Goal: Task Accomplishment & Management: Manage account settings

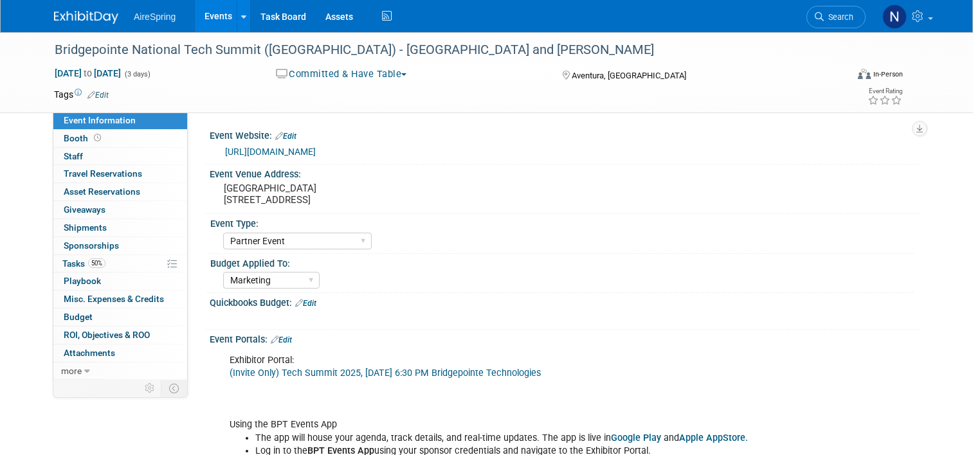
select select "Partner Event"
select select "Marketing"
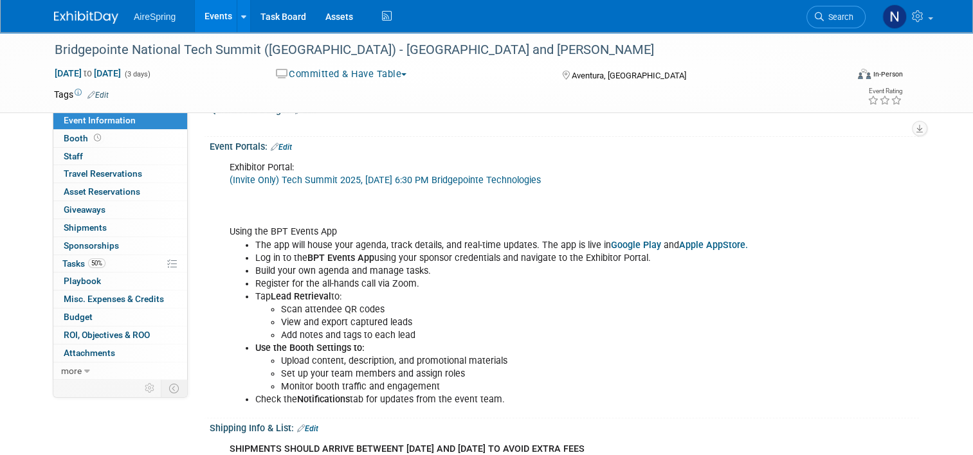
click at [206, 17] on link "Events" at bounding box center [218, 16] width 47 height 32
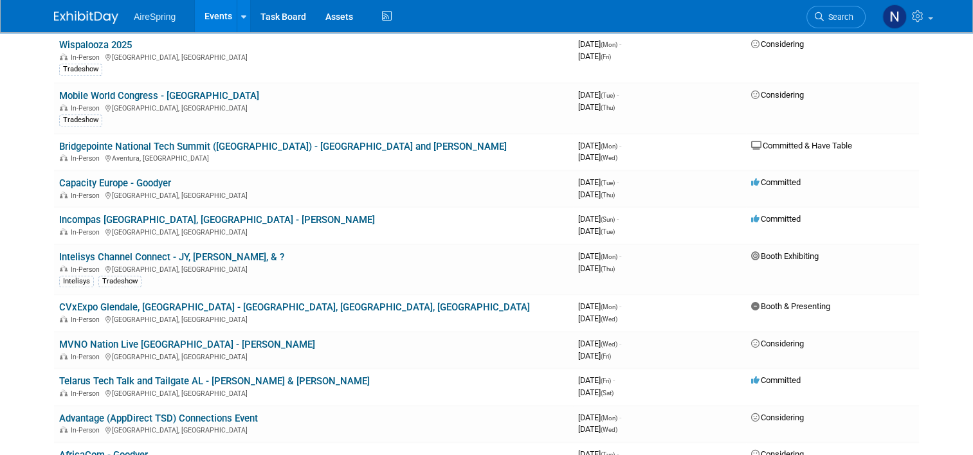
scroll to position [1415, 0]
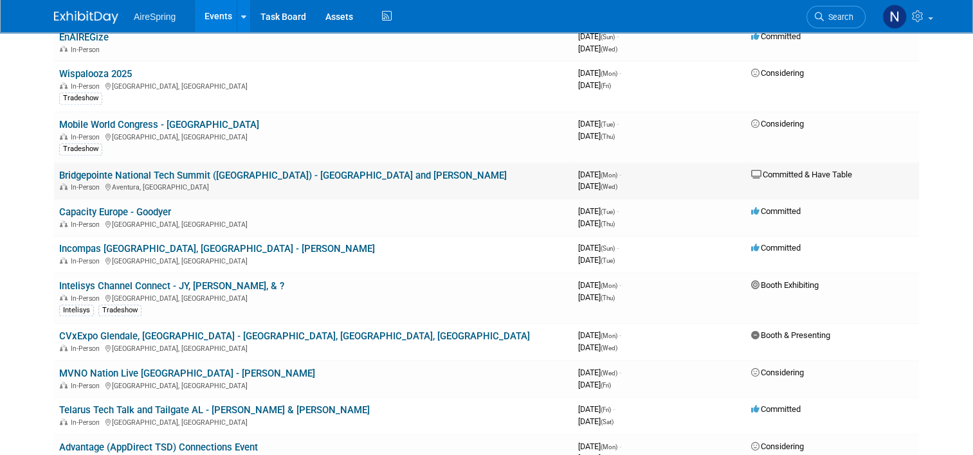
click at [230, 170] on link "Bridgepointe National Tech Summit ([GEOGRAPHIC_DATA]) - [GEOGRAPHIC_DATA] and […" at bounding box center [283, 176] width 448 height 12
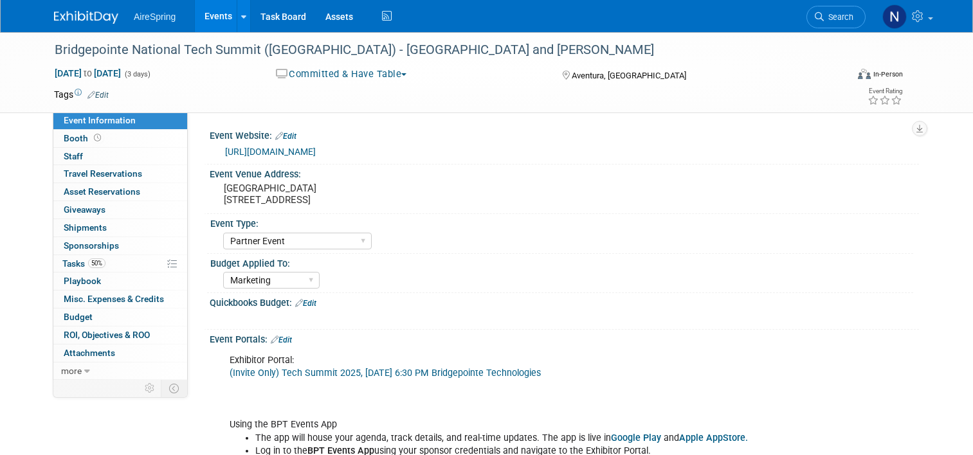
select select "Partner Event"
select select "Marketing"
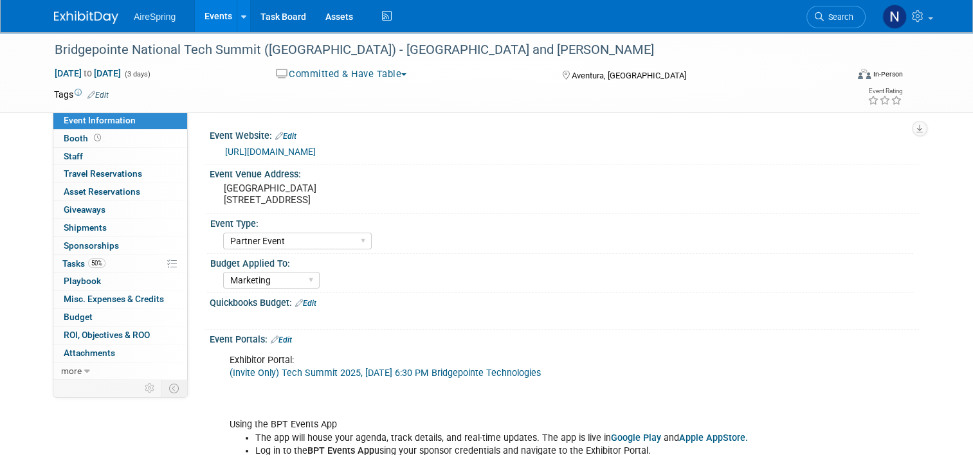
click at [210, 24] on link "Events" at bounding box center [218, 16] width 47 height 32
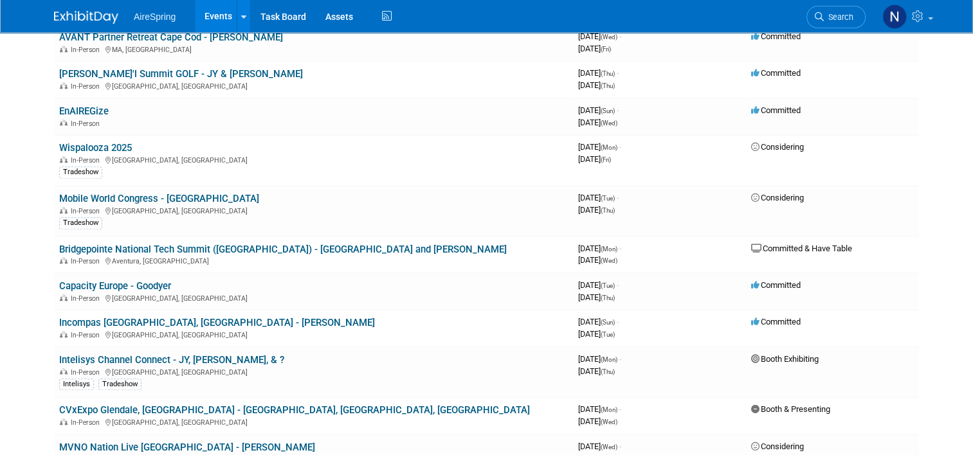
scroll to position [1479, 0]
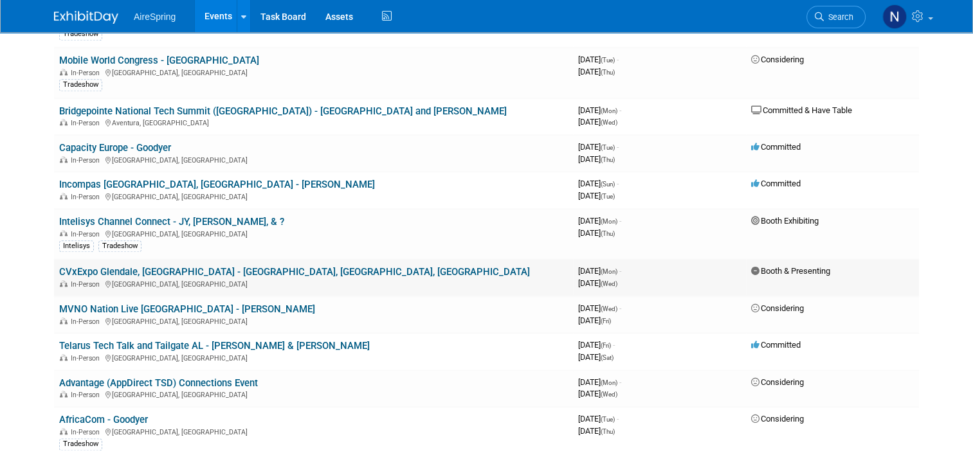
click at [181, 266] on link "CVxExpo Glendale, [GEOGRAPHIC_DATA] - [GEOGRAPHIC_DATA], [GEOGRAPHIC_DATA], [GE…" at bounding box center [294, 272] width 471 height 12
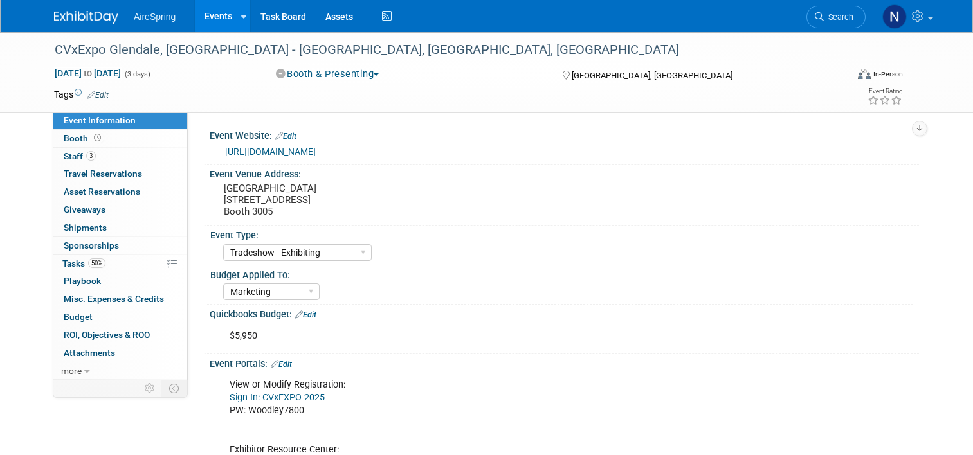
select select "Tradeshow - Exhibiting"
select select "Marketing"
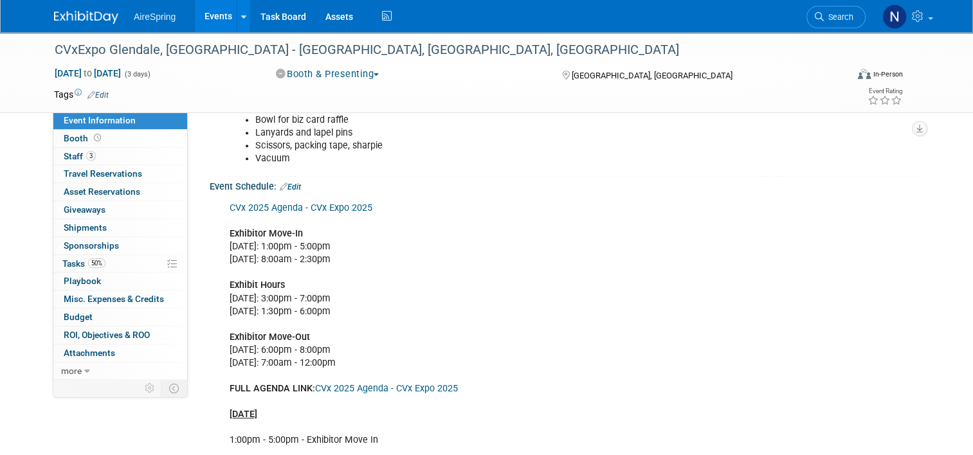
scroll to position [772, 0]
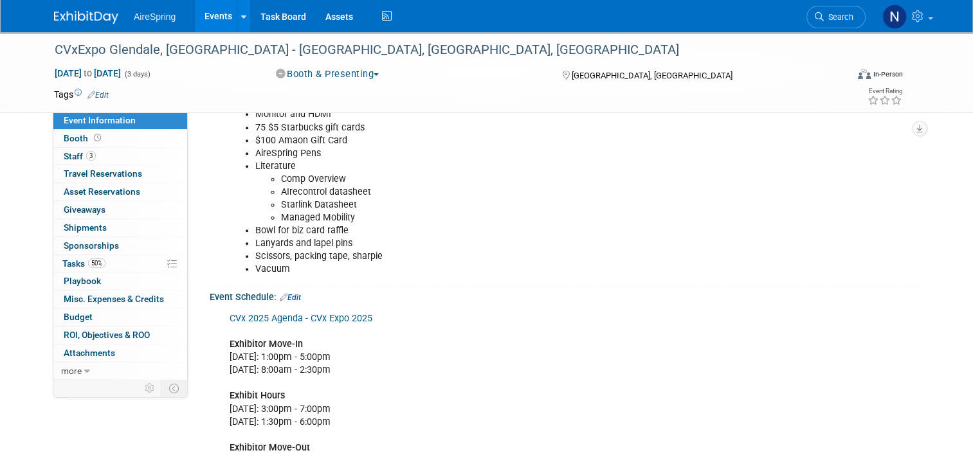
click at [293, 296] on link "Edit" at bounding box center [290, 297] width 21 height 9
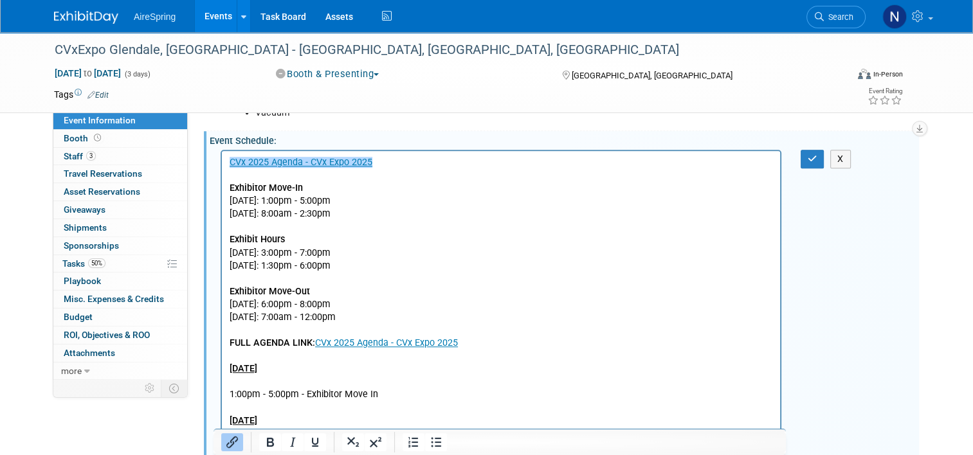
scroll to position [836, 0]
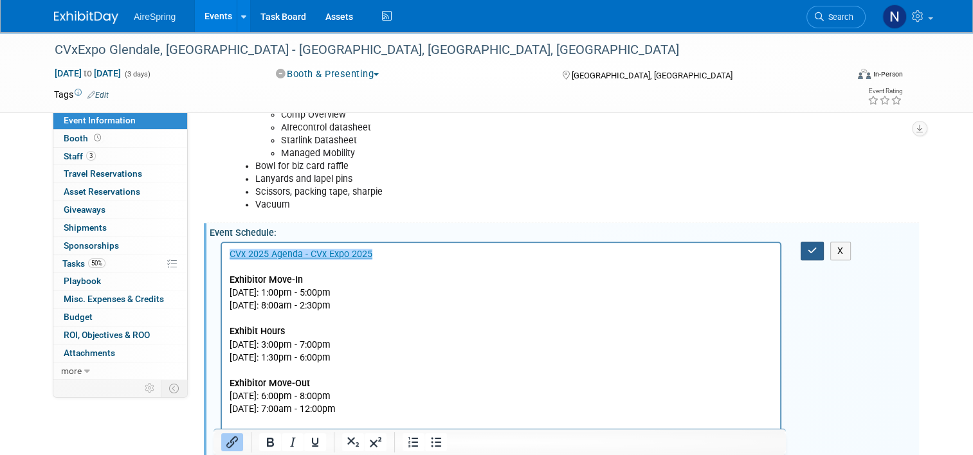
click at [810, 243] on button "button" at bounding box center [813, 251] width 24 height 19
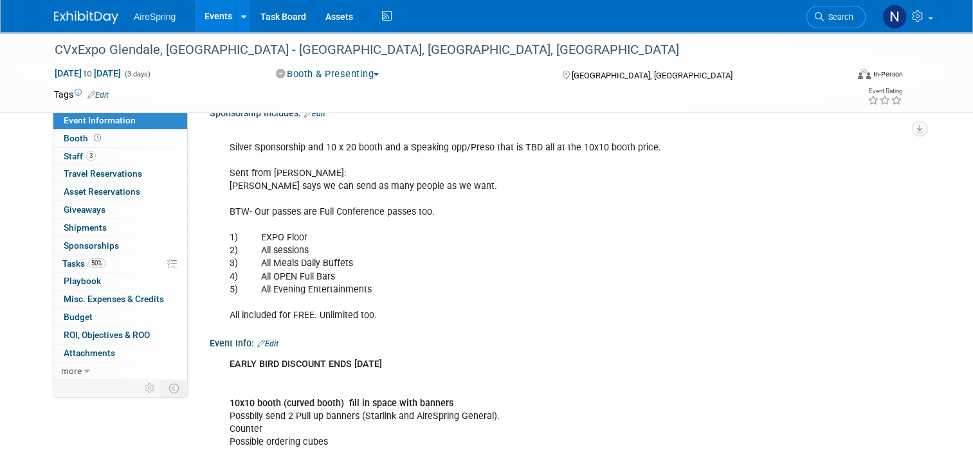
scroll to position [1608, 0]
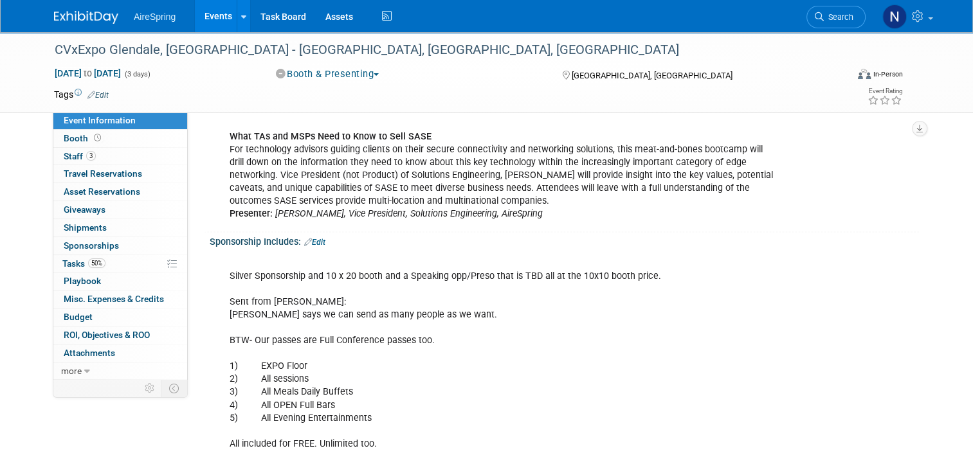
click at [315, 241] on link "Edit" at bounding box center [314, 242] width 21 height 9
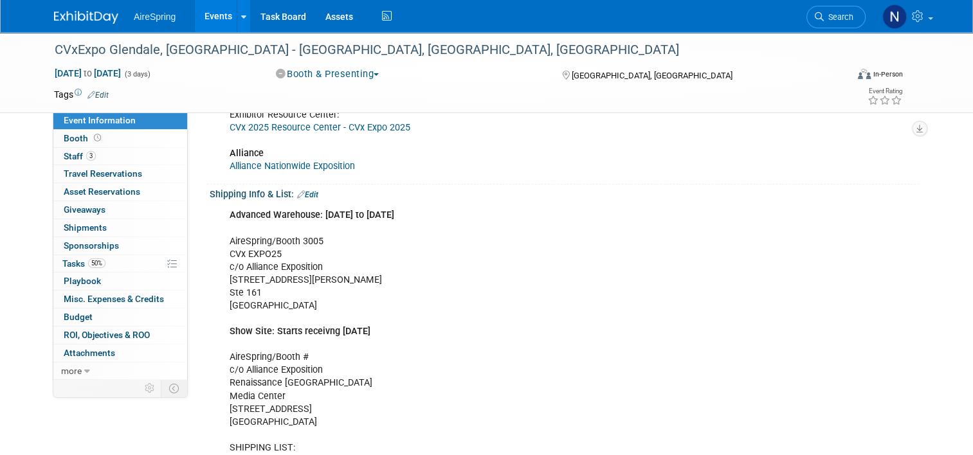
scroll to position [322, 0]
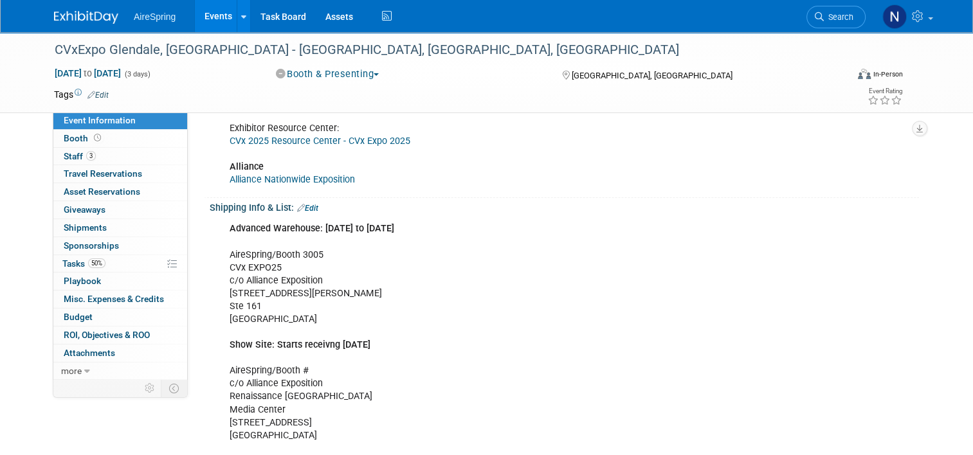
click at [309, 205] on link "Edit" at bounding box center [307, 208] width 21 height 9
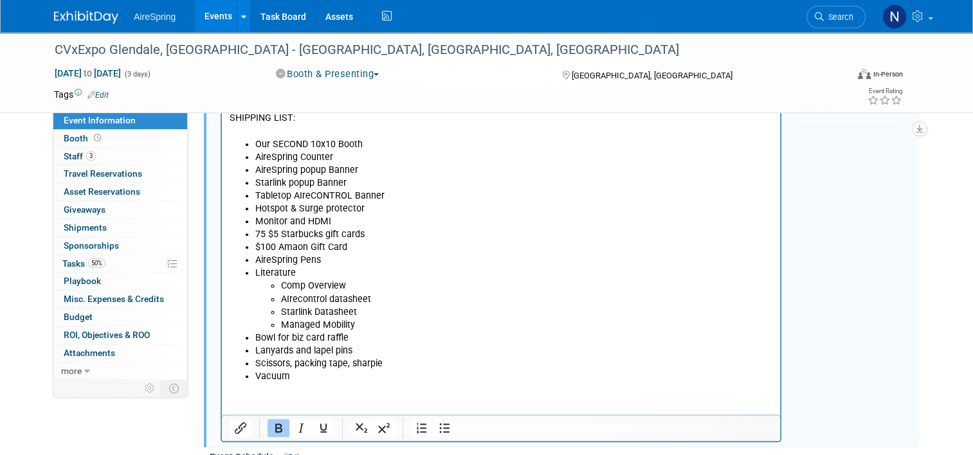
scroll to position [579, 0]
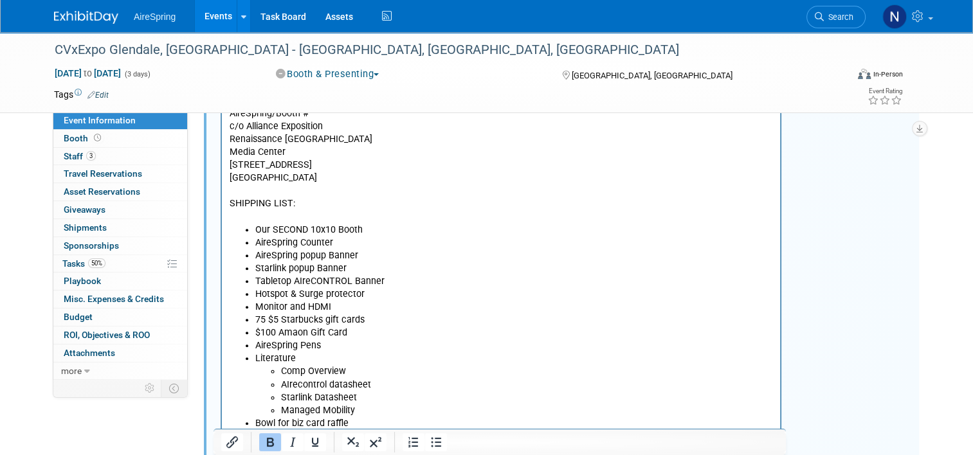
click at [355, 310] on li "Monitor and HDMI" at bounding box center [514, 308] width 518 height 13
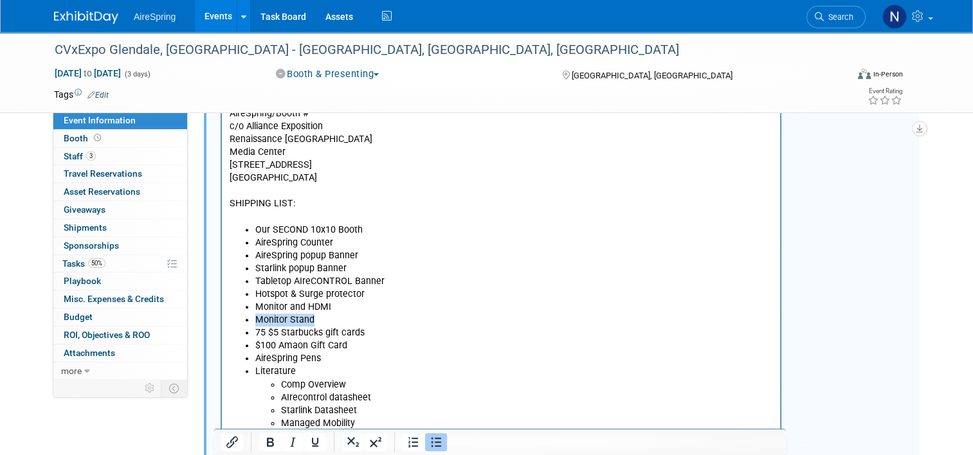
drag, startPoint x: 342, startPoint y: 318, endPoint x: 241, endPoint y: 318, distance: 101.6
click at [241, 318] on ul "Our SECOND 10x10 Booth AireSpring Counter AireSpring popup Banner Starlink popu…" at bounding box center [501, 353] width 543 height 259
click at [468, 351] on li "$100 Amaon Gift Card" at bounding box center [514, 346] width 518 height 13
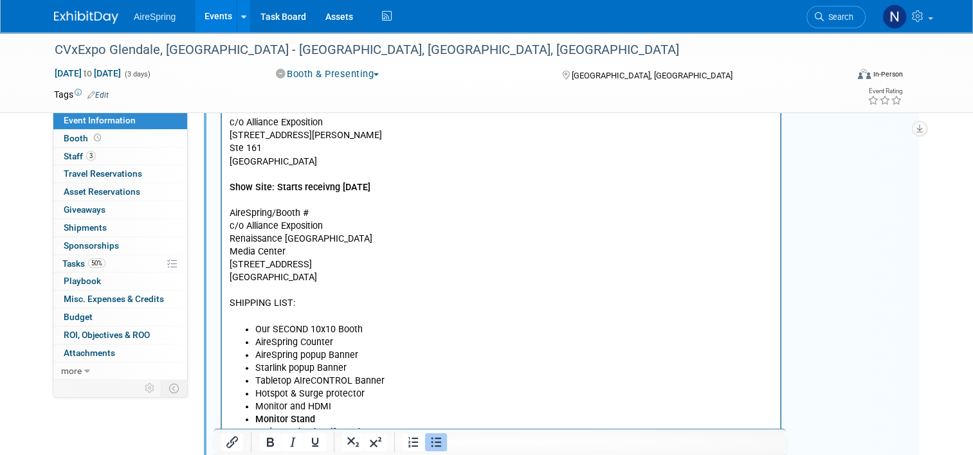
scroll to position [386, 0]
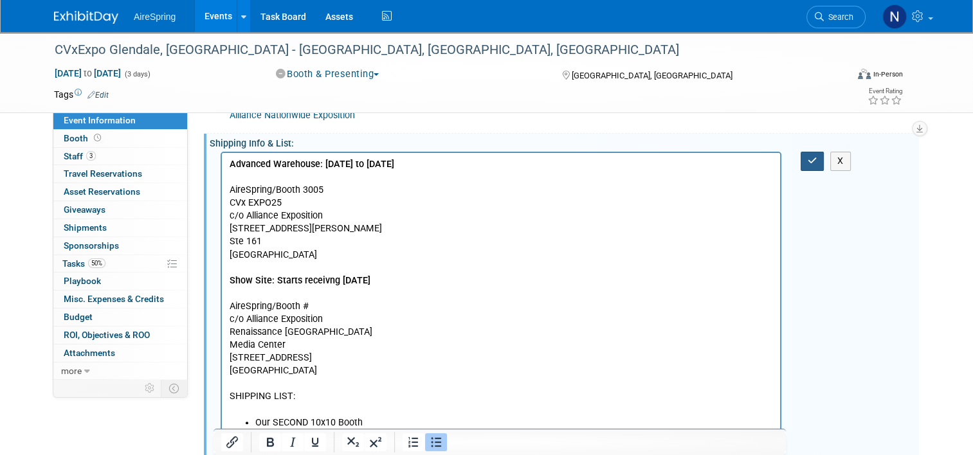
click at [810, 156] on button "button" at bounding box center [813, 161] width 24 height 19
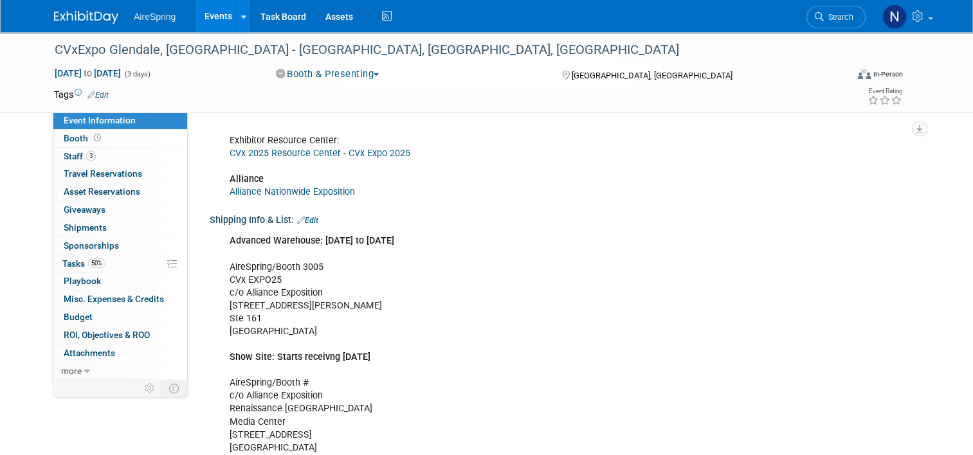
scroll to position [193, 0]
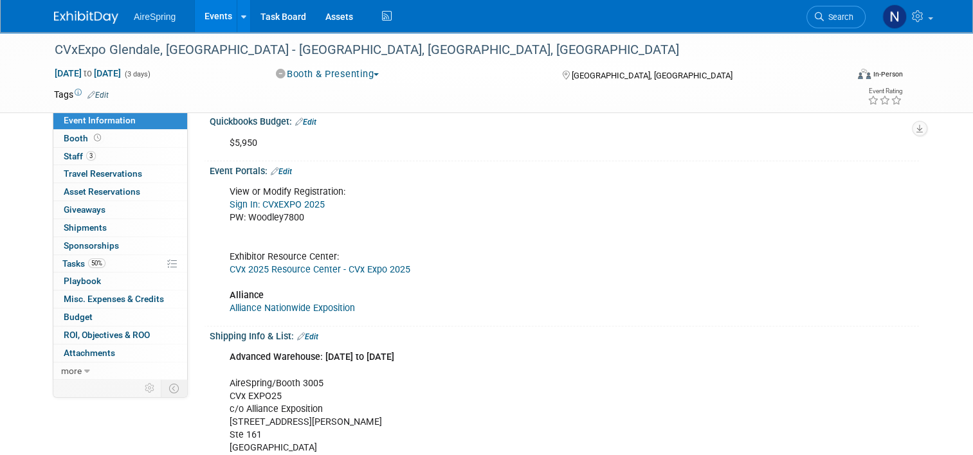
click at [289, 311] on link "Alliance Nationwide Exposition" at bounding box center [292, 308] width 125 height 11
click at [309, 206] on link "Sign In: CVxEXPO 2025" at bounding box center [277, 204] width 95 height 11
click at [301, 268] on link "CVx 2025 Resource Center - CVx Expo 2025" at bounding box center [320, 269] width 181 height 11
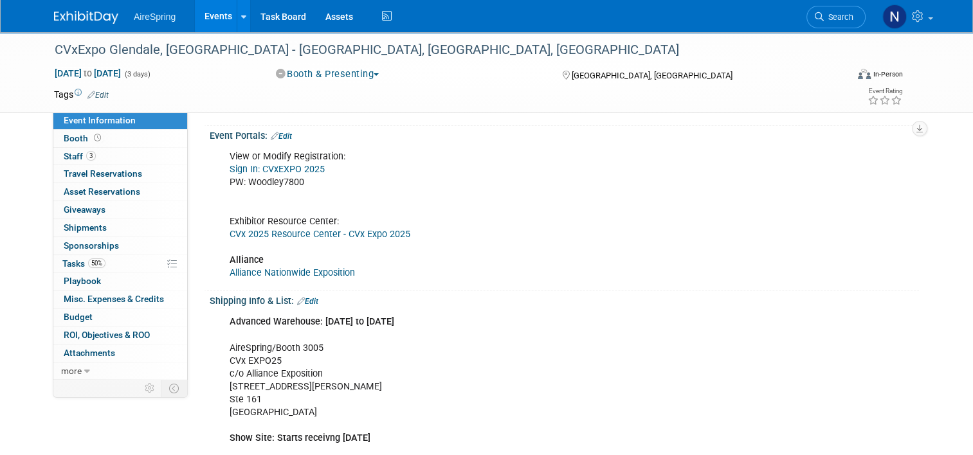
scroll to position [257, 0]
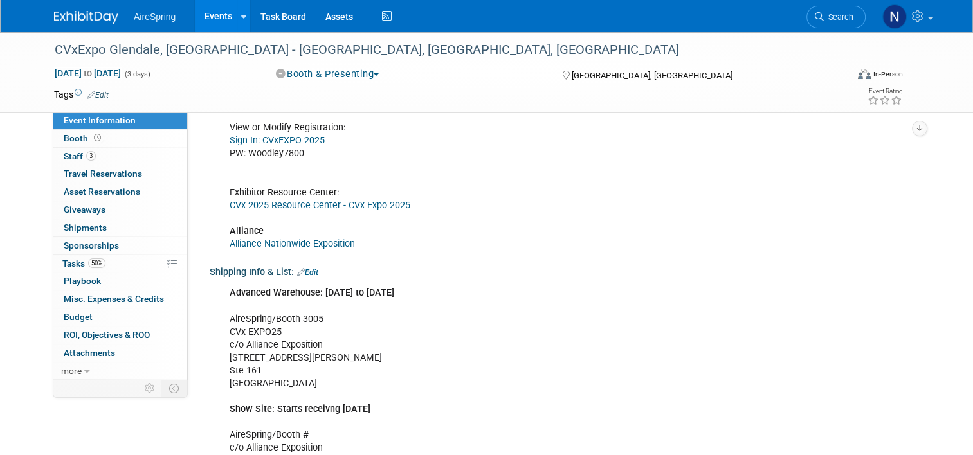
click at [219, 15] on link "Events" at bounding box center [218, 16] width 47 height 32
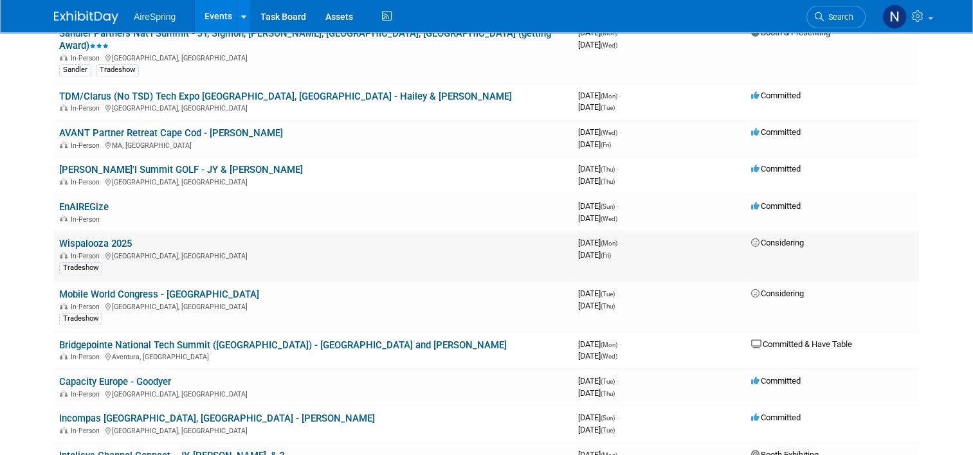
scroll to position [1351, 0]
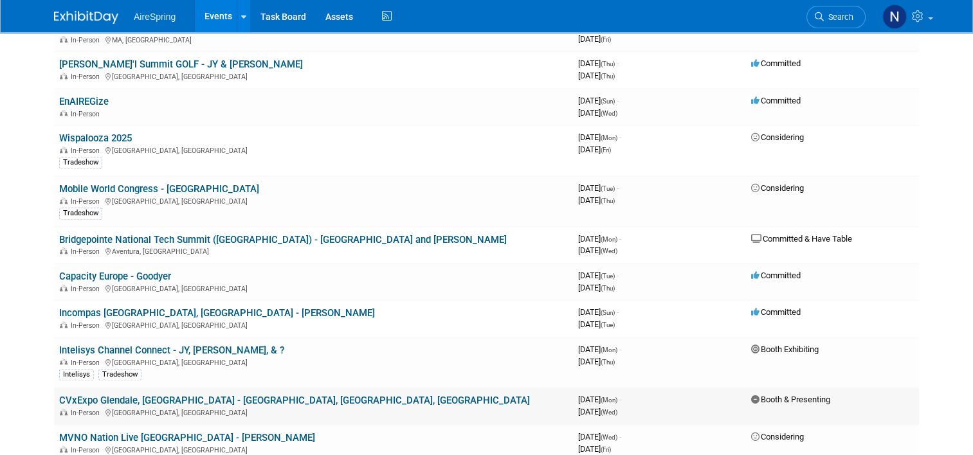
click at [172, 395] on link "CVxExpo Glendale, [GEOGRAPHIC_DATA] - [GEOGRAPHIC_DATA], [GEOGRAPHIC_DATA], [GE…" at bounding box center [294, 401] width 471 height 12
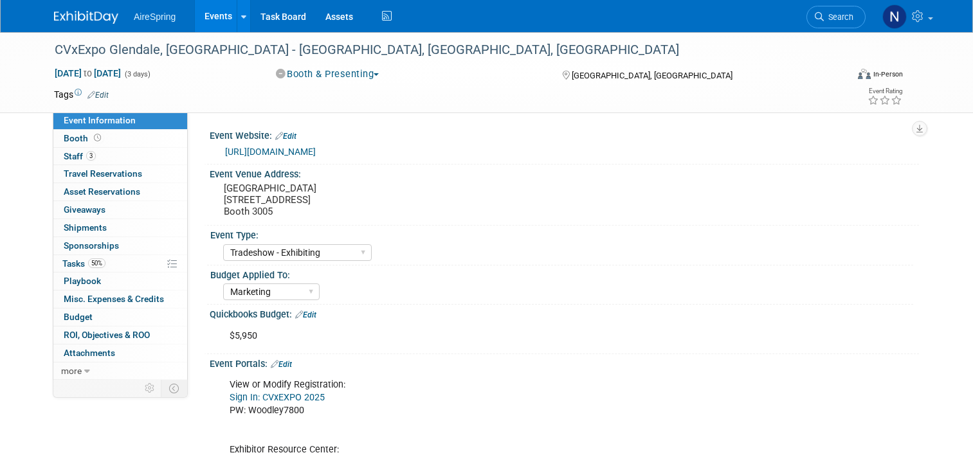
select select "Tradeshow - Exhibiting"
select select "Marketing"
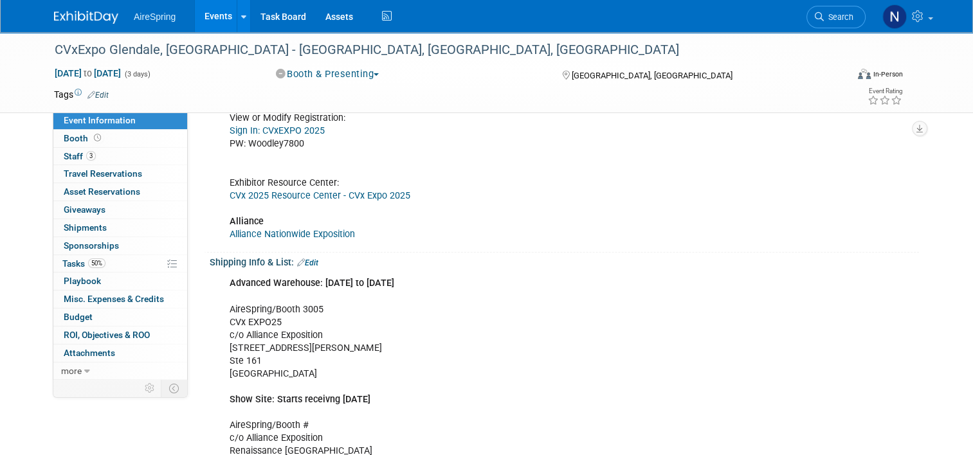
scroll to position [257, 0]
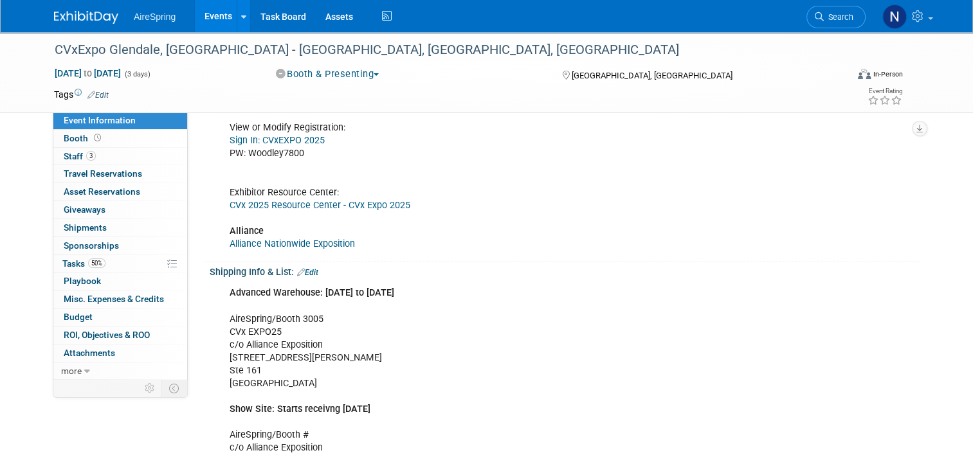
click at [302, 271] on link "Edit" at bounding box center [307, 272] width 21 height 9
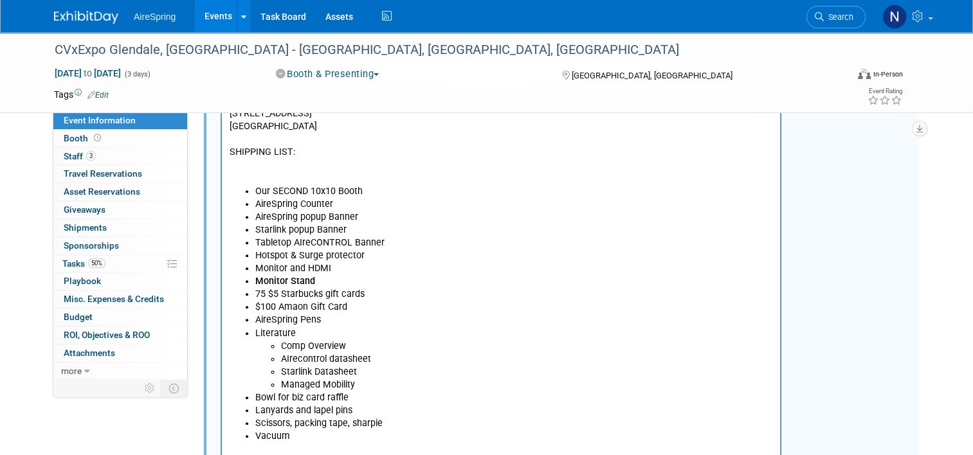
scroll to position [708, 0]
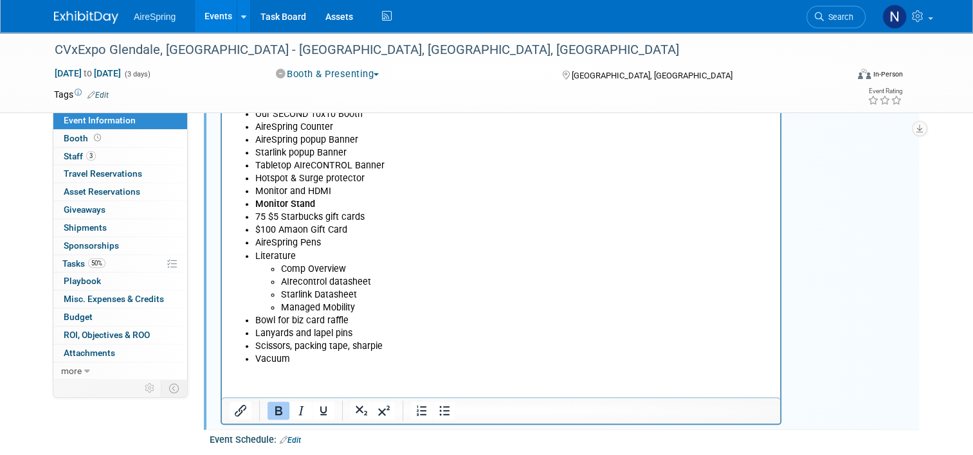
click at [340, 192] on li "Monitor and HDMI" at bounding box center [514, 192] width 518 height 13
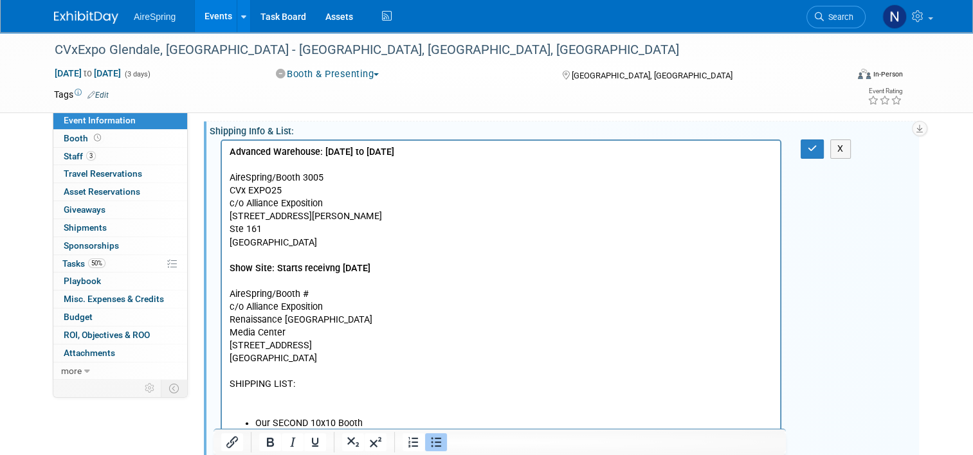
scroll to position [322, 0]
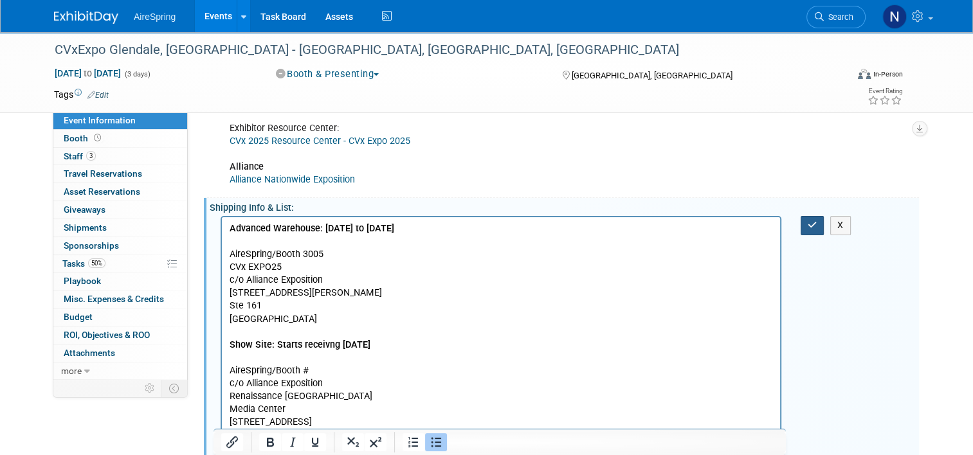
click at [823, 228] on button "button" at bounding box center [813, 225] width 24 height 19
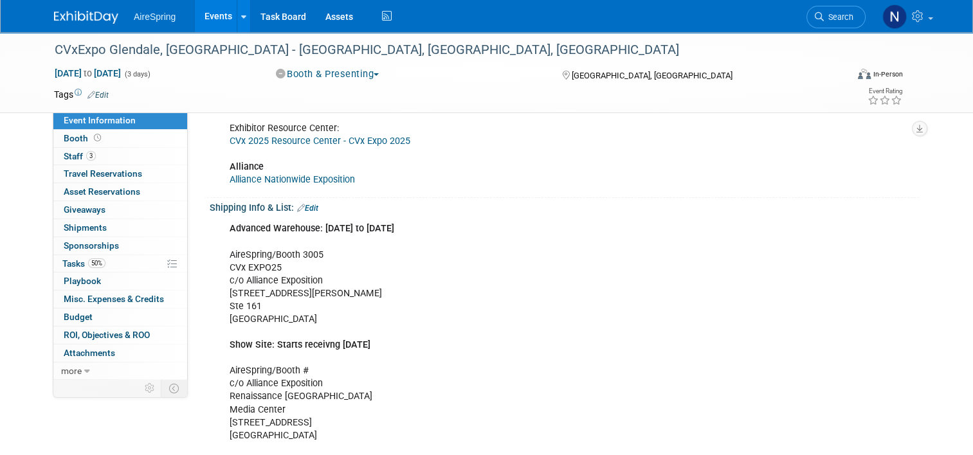
click at [311, 206] on link "Edit" at bounding box center [307, 208] width 21 height 9
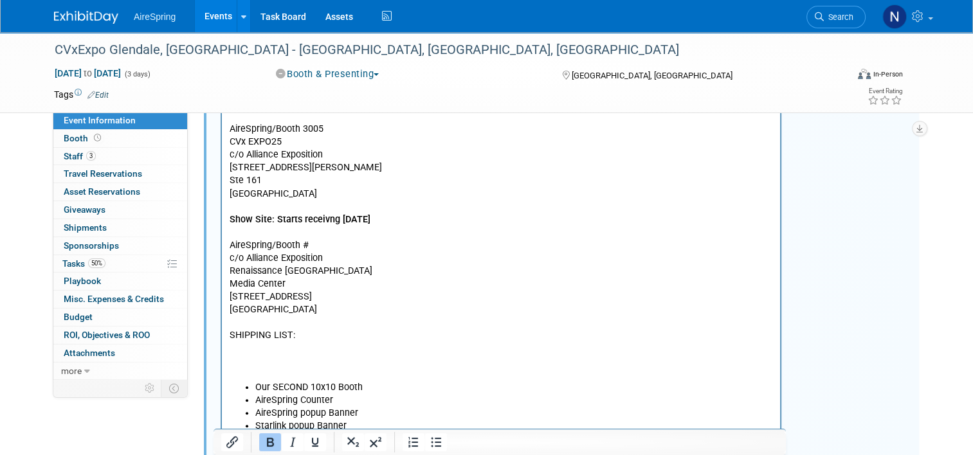
scroll to position [515, 0]
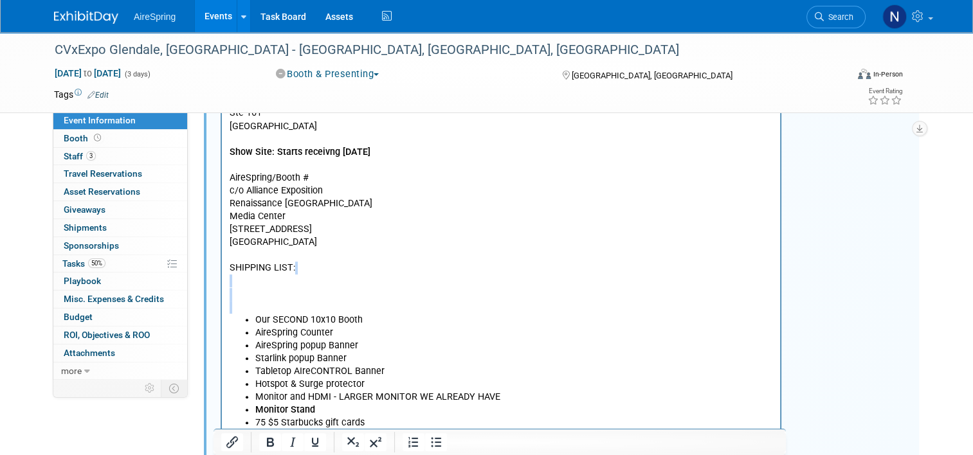
drag, startPoint x: 249, startPoint y: 281, endPoint x: 251, endPoint y: 316, distance: 35.4
click at [251, 316] on body "Advanced Warehouse: Oct 3rd to Oct 27th AireSpring/Booth 3005 CVx EXPO25 c/o Al…" at bounding box center [501, 301] width 545 height 542
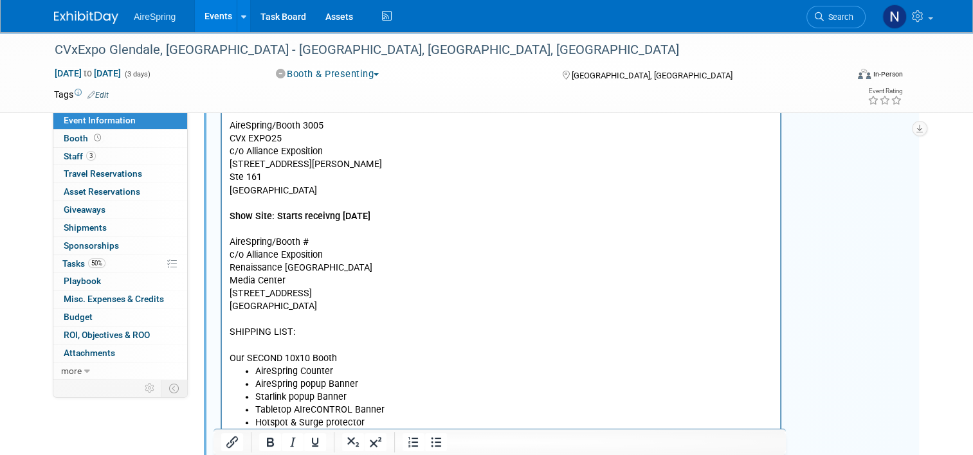
scroll to position [708, 0]
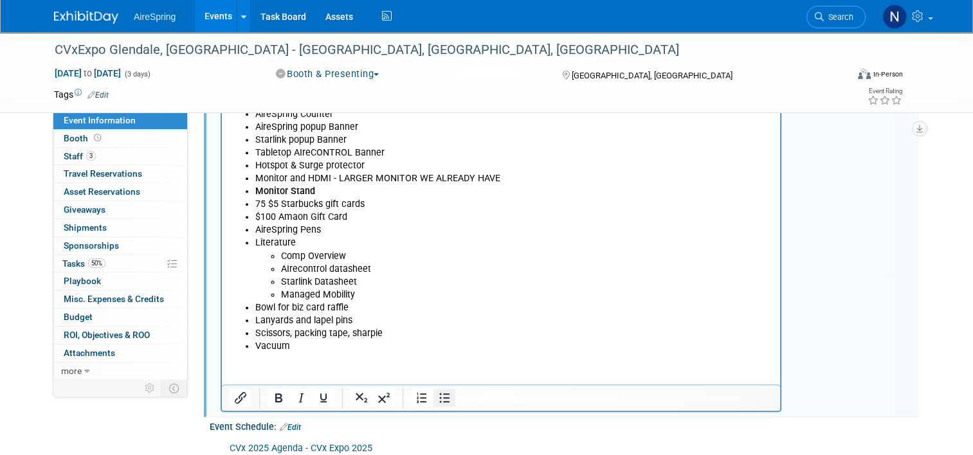
click at [437, 398] on icon "Bullet list" at bounding box center [444, 397] width 15 height 15
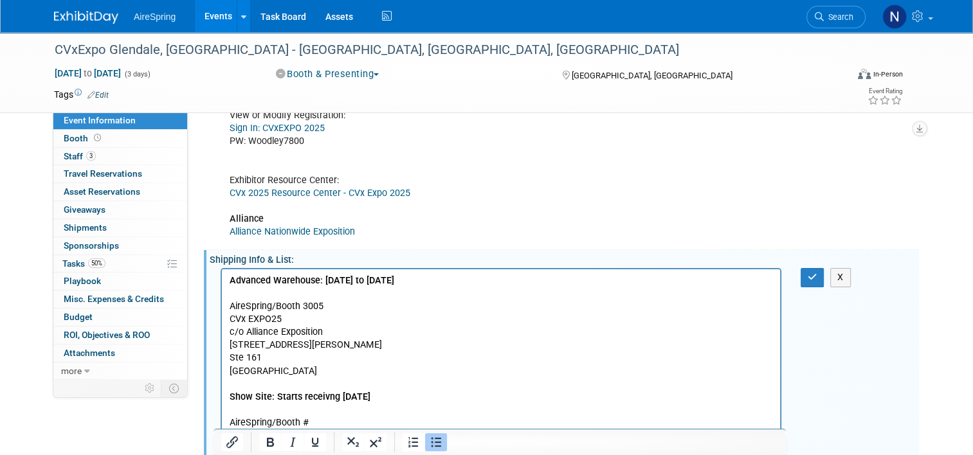
scroll to position [257, 0]
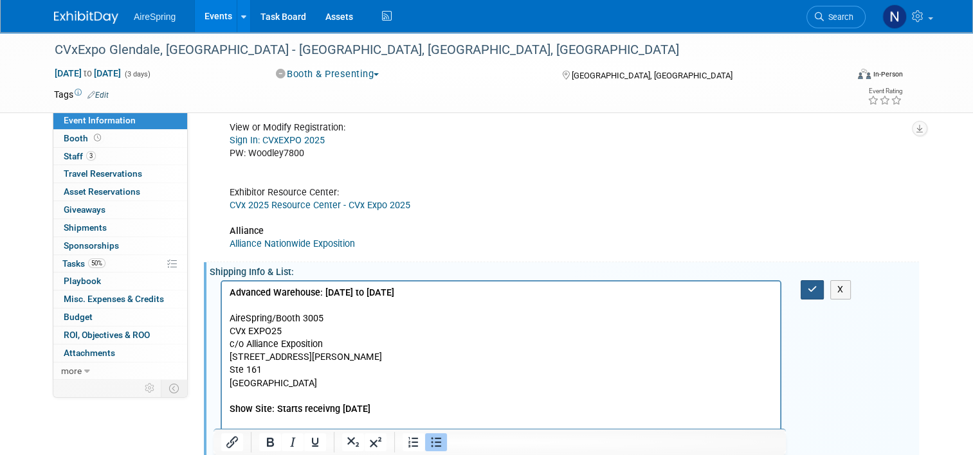
click at [807, 291] on button "button" at bounding box center [813, 289] width 24 height 19
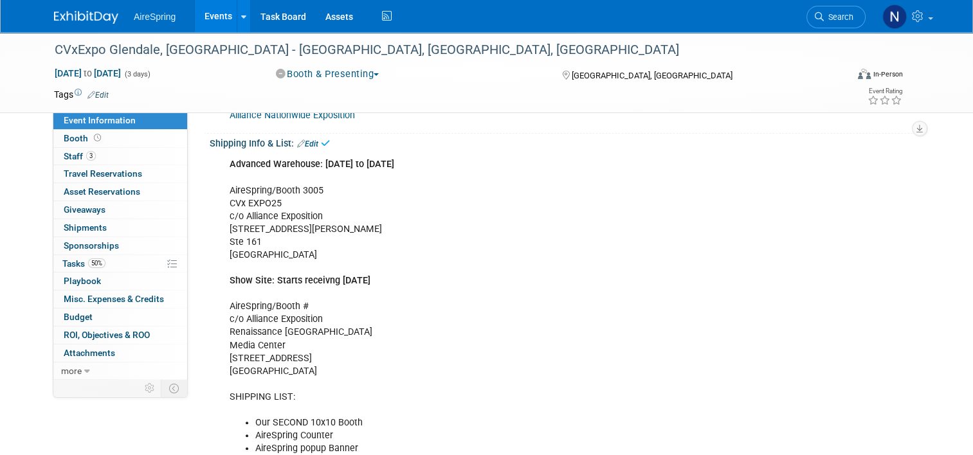
scroll to position [579, 0]
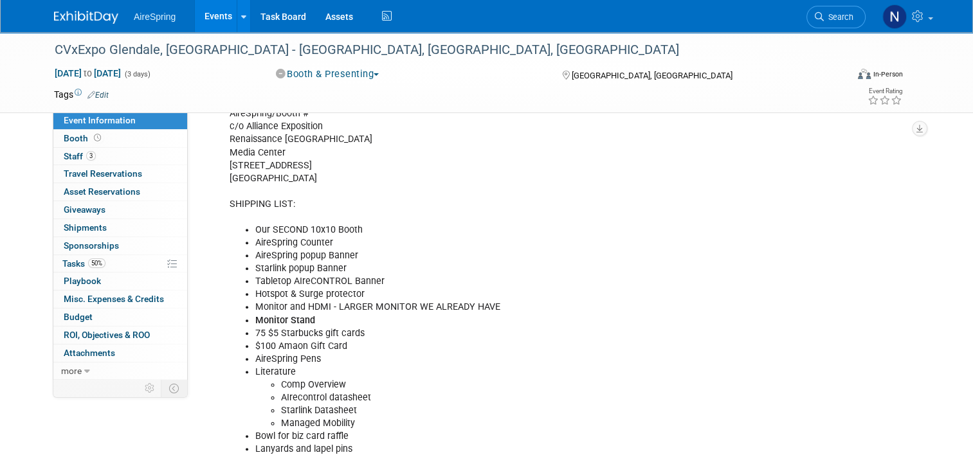
click at [286, 210] on div "Advanced Warehouse: Oct 3rd to Oct 27th AireSpring/Booth 3005 CVx EXPO25 c/o Al…" at bounding box center [501, 223] width 561 height 529
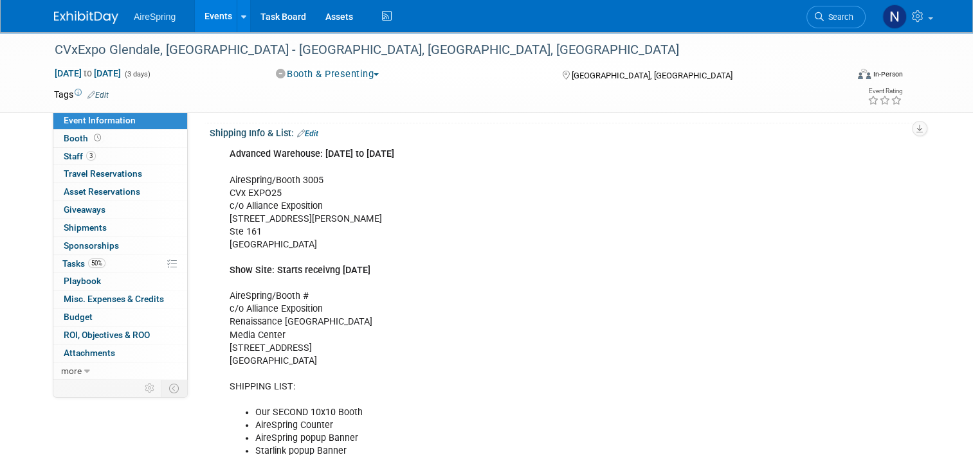
scroll to position [322, 0]
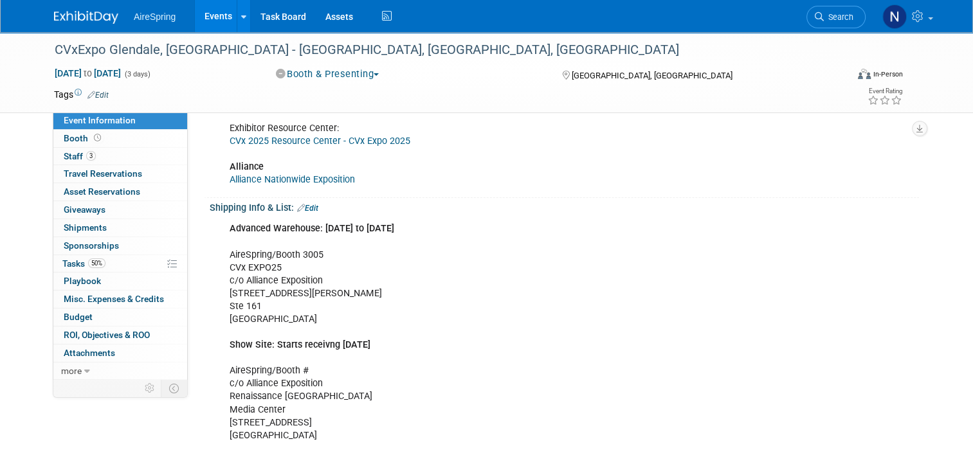
click at [301, 208] on link "Edit" at bounding box center [307, 208] width 21 height 9
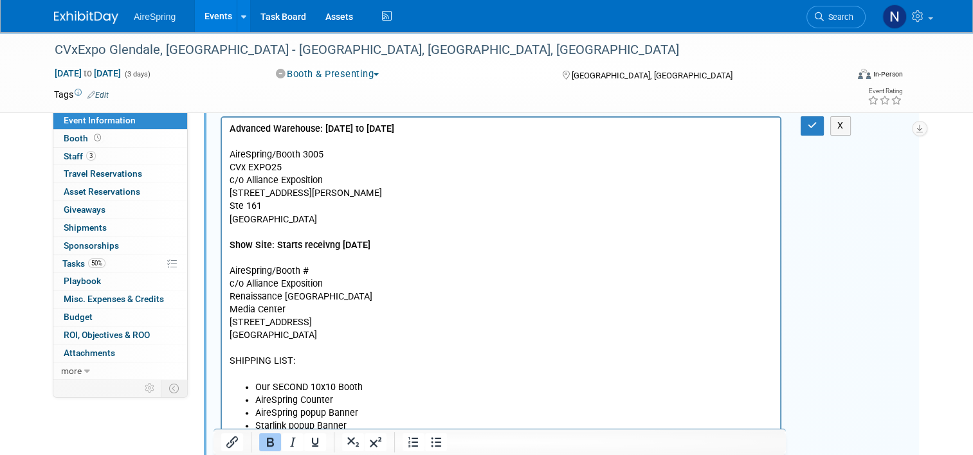
scroll to position [450, 0]
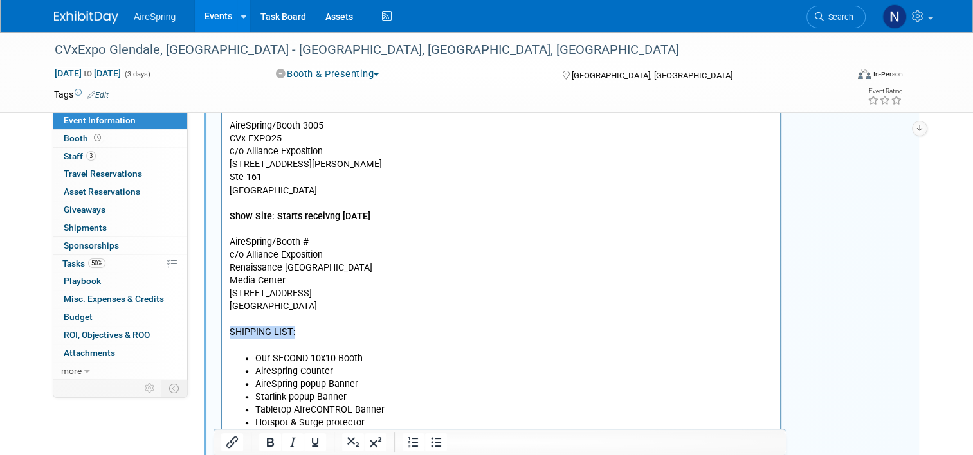
drag, startPoint x: 305, startPoint y: 337, endPoint x: 210, endPoint y: 338, distance: 94.6
click at [222, 338] on html "Advanced Warehouse: Oct 3rd to Oct 27th AireSpring/Booth 3005 CVx EXPO25 c/o Al…" at bounding box center [501, 350] width 558 height 522
click at [390, 349] on p "Advanced Warehouse: Oct 3rd to Oct 27th AireSpring/Booth 3005 CVx EXPO25 c/o Al…" at bounding box center [501, 223] width 543 height 259
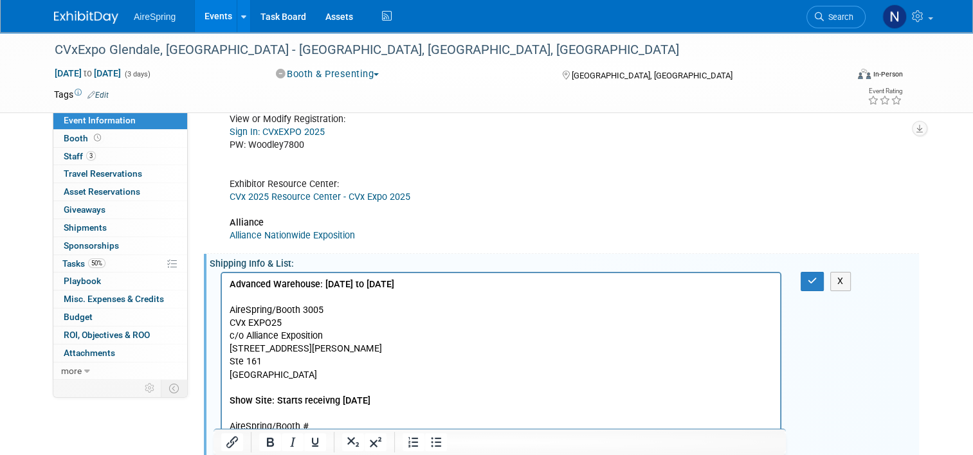
scroll to position [257, 0]
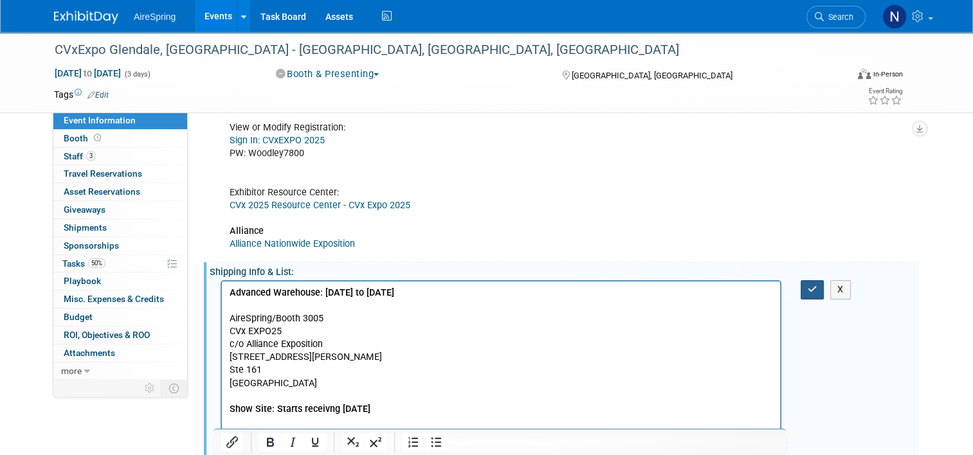
click at [809, 280] on button "button" at bounding box center [813, 289] width 24 height 19
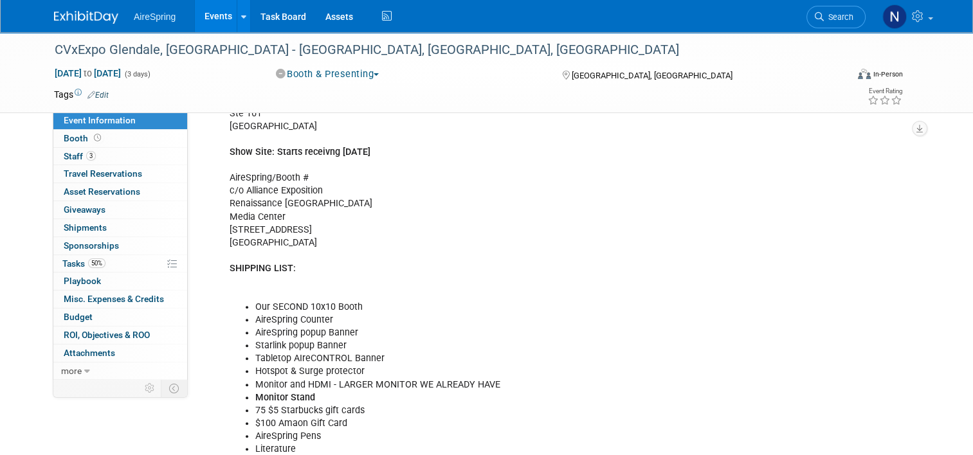
scroll to position [386, 0]
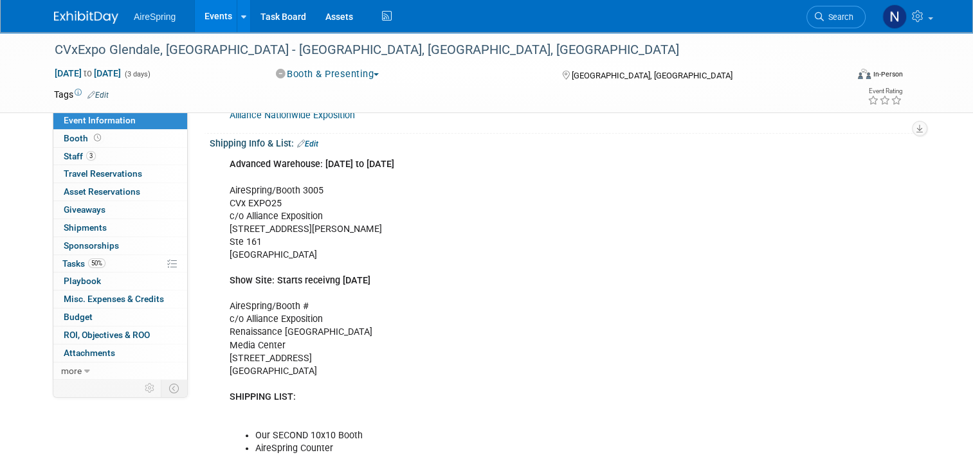
click at [303, 142] on link "Edit" at bounding box center [307, 144] width 21 height 9
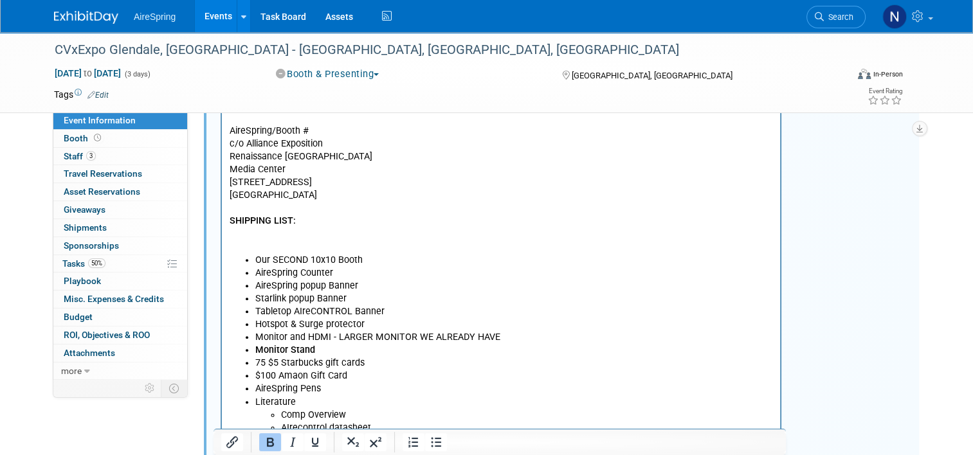
scroll to position [579, 0]
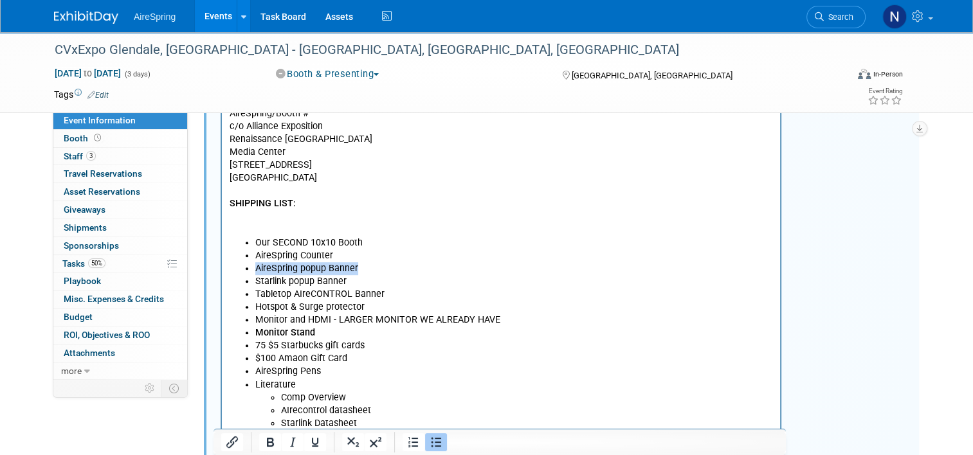
drag, startPoint x: 372, startPoint y: 267, endPoint x: 257, endPoint y: 263, distance: 115.8
click at [257, 263] on li "AireSpring popup Banner" at bounding box center [514, 269] width 518 height 13
click at [361, 266] on li "AireSpring popup Banner" at bounding box center [514, 269] width 518 height 13
drag, startPoint x: 375, startPoint y: 268, endPoint x: 253, endPoint y: 265, distance: 121.6
click at [253, 265] on ul "Our SECOND 10x10 Booth AireSpring Counter AireSpring popup Banner Starlink popu…" at bounding box center [501, 366] width 543 height 259
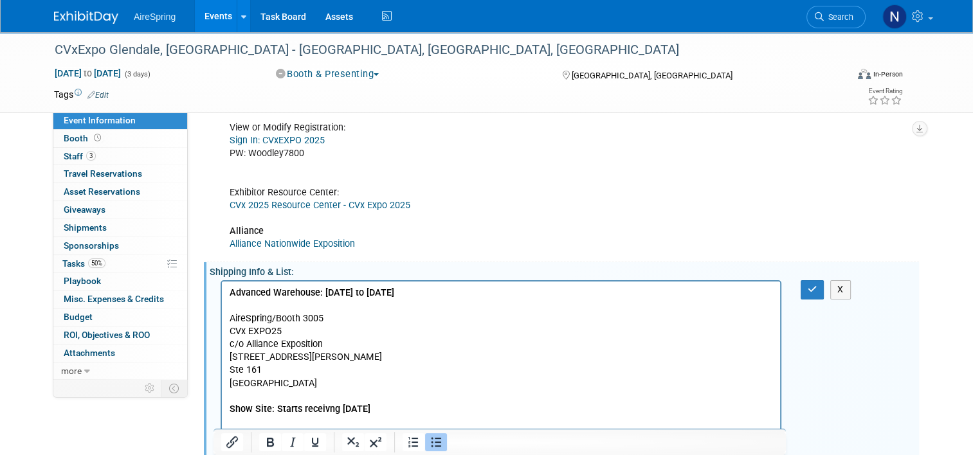
scroll to position [515, 0]
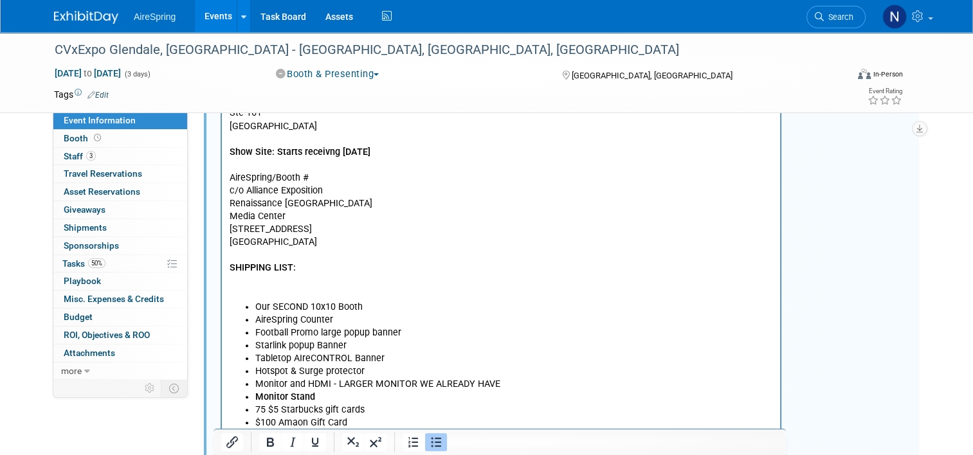
click at [508, 420] on li "$100 Amaon Gift Card" at bounding box center [514, 423] width 518 height 13
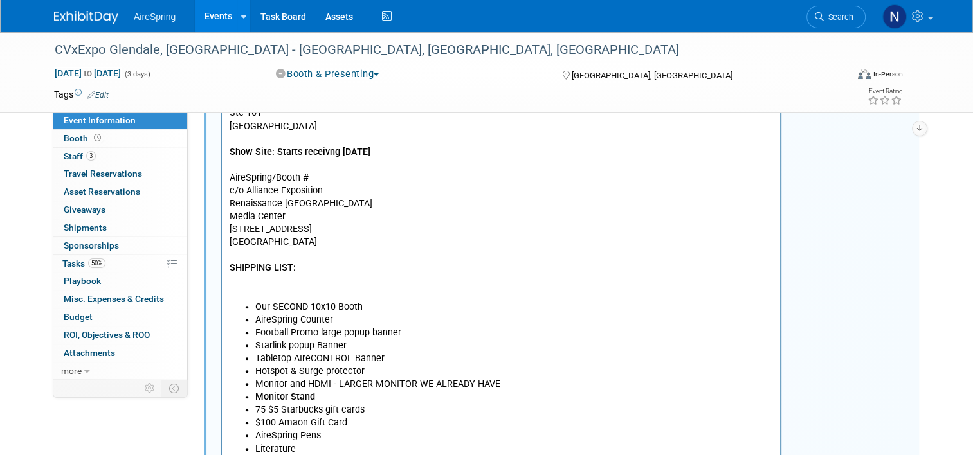
scroll to position [836, 0]
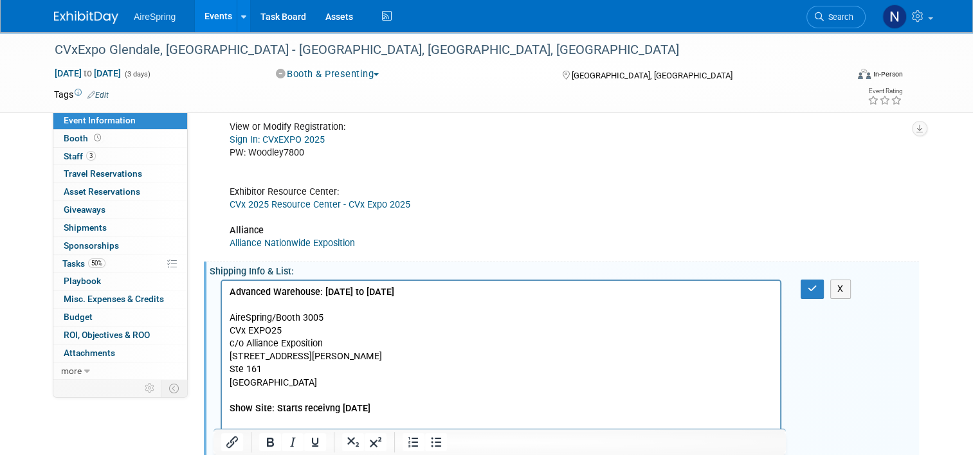
scroll to position [257, 0]
click at [821, 293] on button "button" at bounding box center [813, 289] width 24 height 19
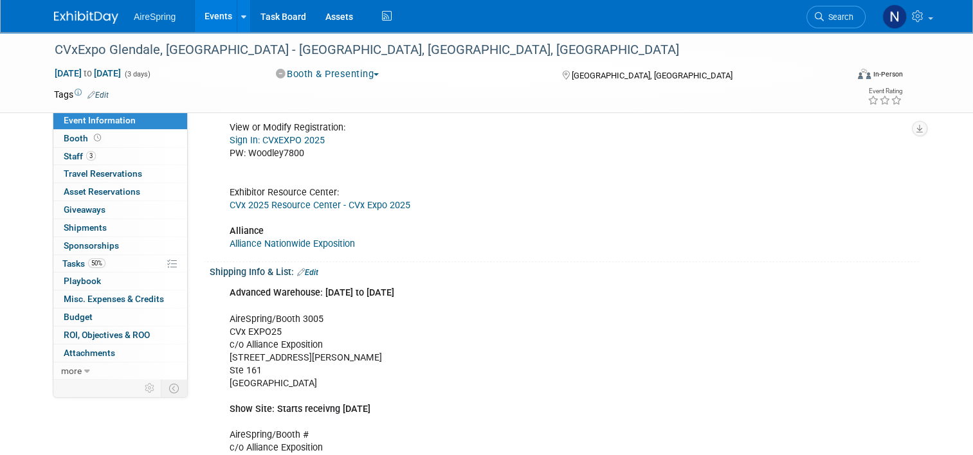
click at [205, 12] on link "Events" at bounding box center [218, 16] width 47 height 32
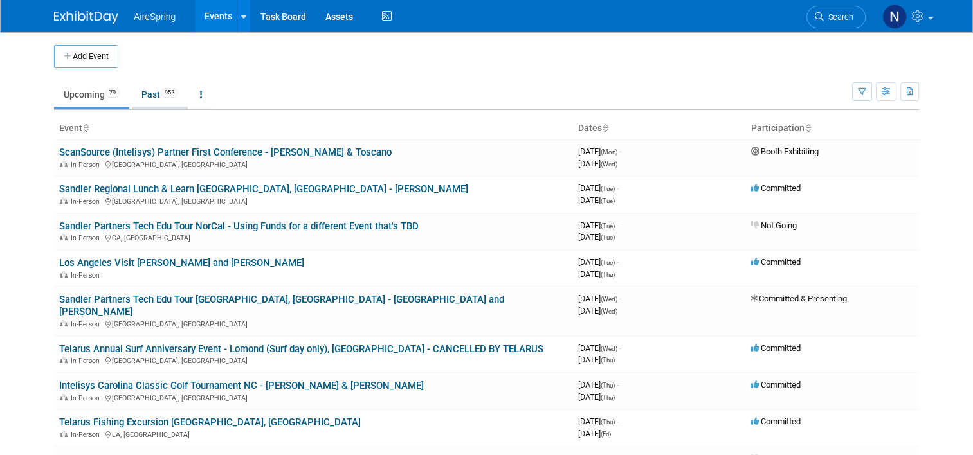
click at [149, 98] on link "Past 952" at bounding box center [160, 94] width 56 height 24
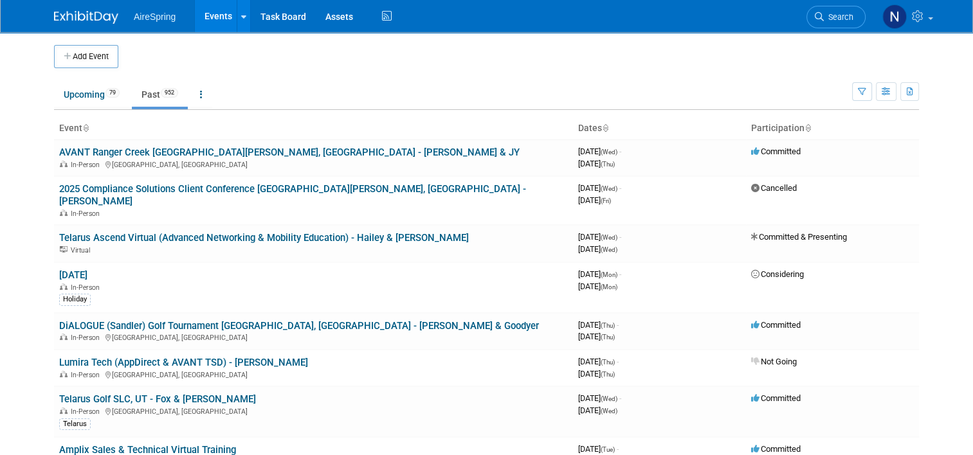
click at [852, 21] on span "Search" at bounding box center [839, 17] width 30 height 10
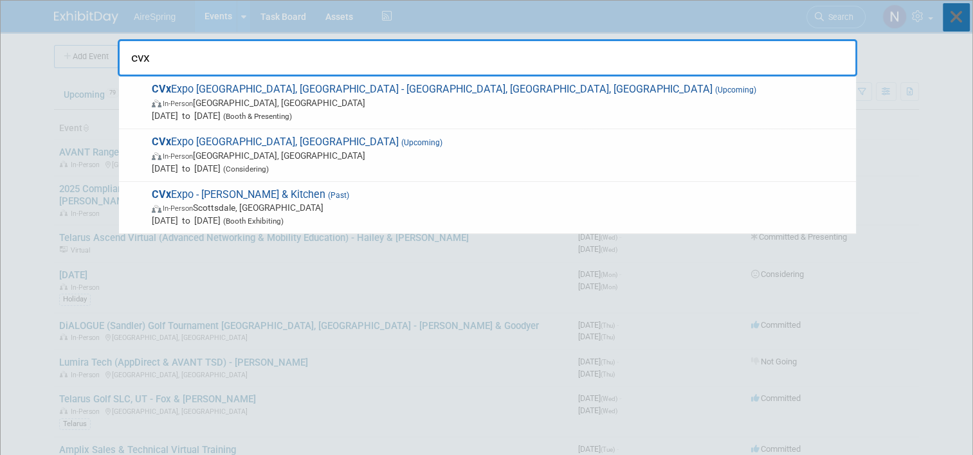
type input "cvx"
click at [954, 21] on icon at bounding box center [956, 17] width 27 height 28
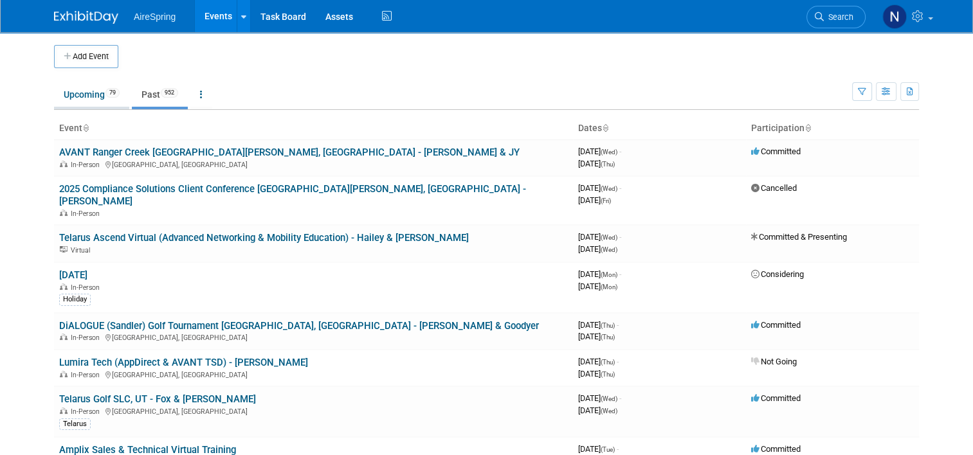
click at [79, 105] on link "Upcoming 79" at bounding box center [91, 94] width 75 height 24
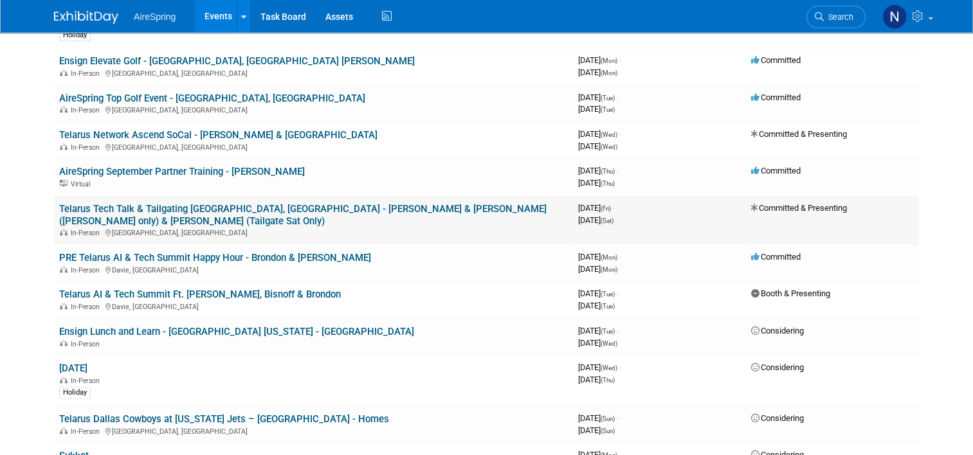
scroll to position [708, 0]
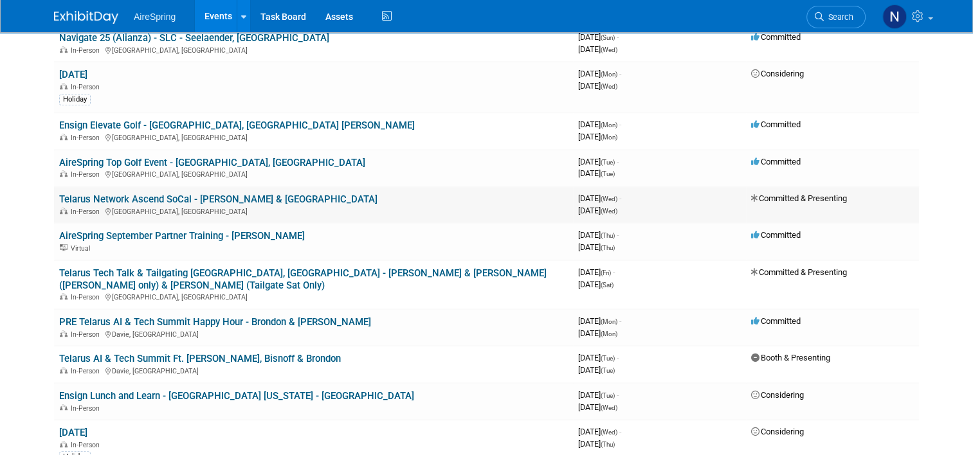
click at [227, 194] on link "Telarus Network Ascend SoCal - [PERSON_NAME] & [GEOGRAPHIC_DATA]" at bounding box center [218, 200] width 318 height 12
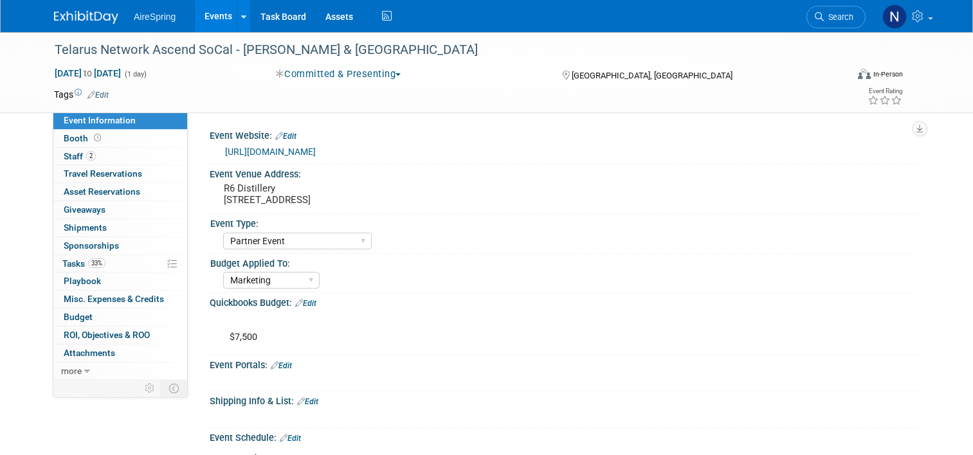
select select "Partner Event"
select select "Marketing"
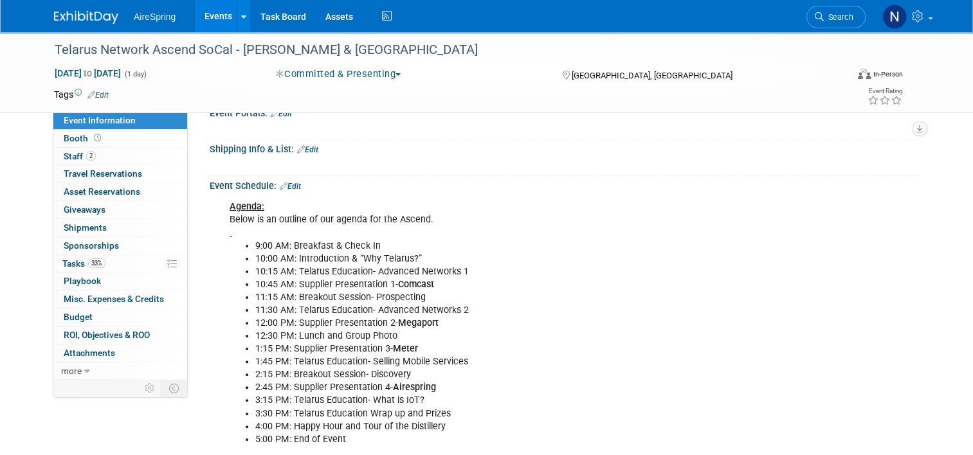
scroll to position [322, 0]
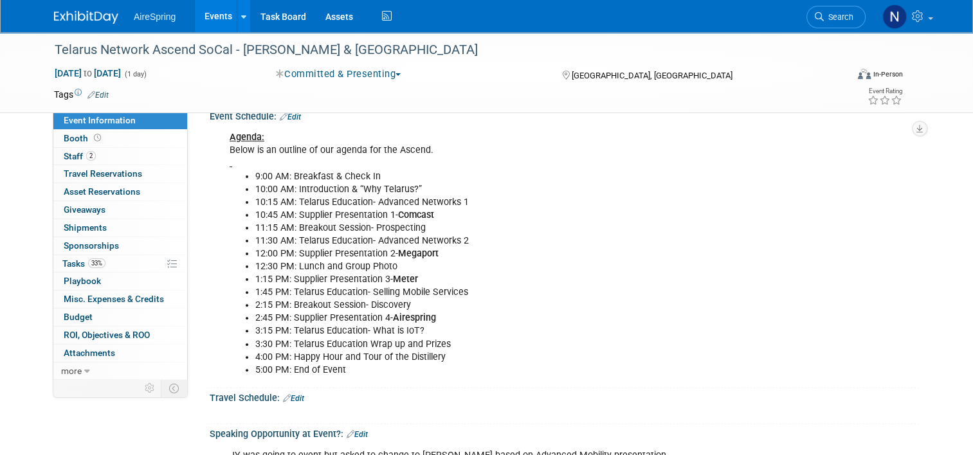
click at [211, 10] on link "Events" at bounding box center [218, 16] width 47 height 32
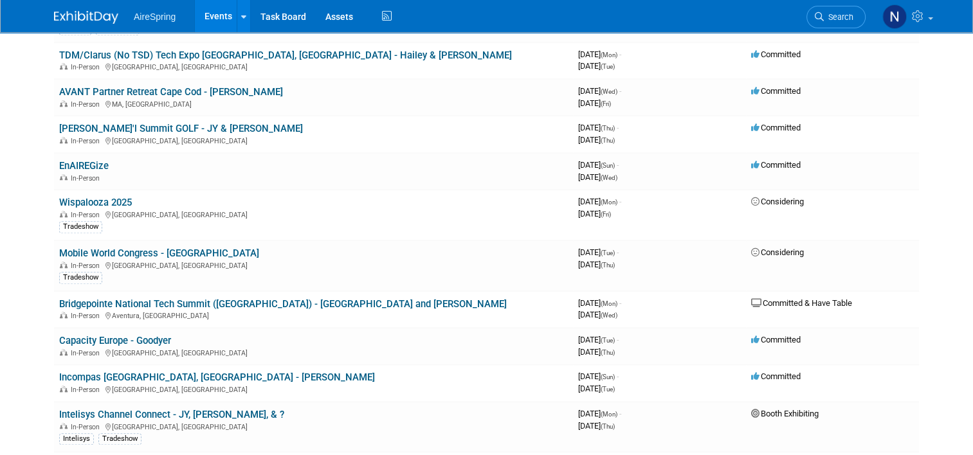
scroll to position [1351, 0]
